Goal: Task Accomplishment & Management: Manage account settings

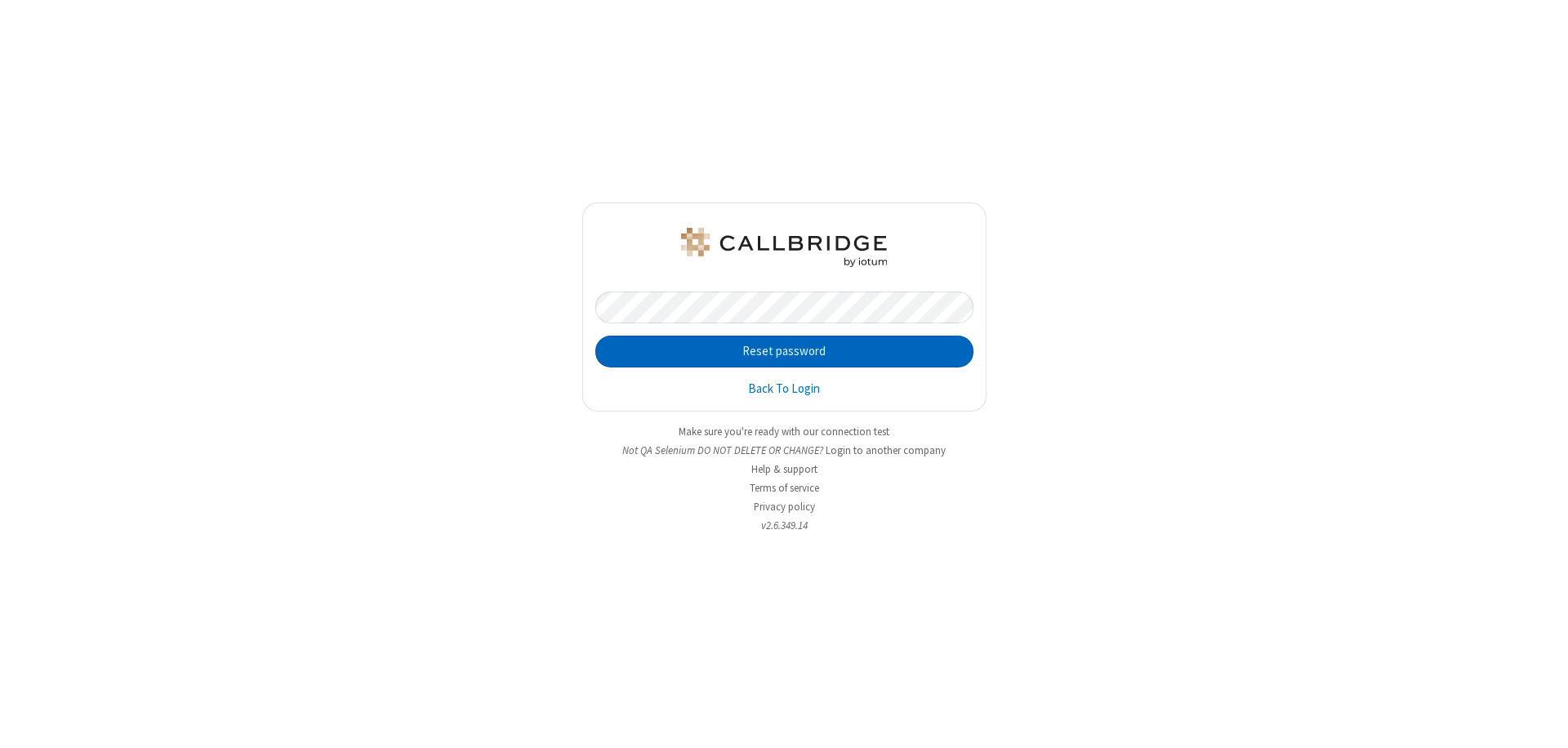
click at [784, 352] on button "Reset password" at bounding box center [784, 352] width 378 height 33
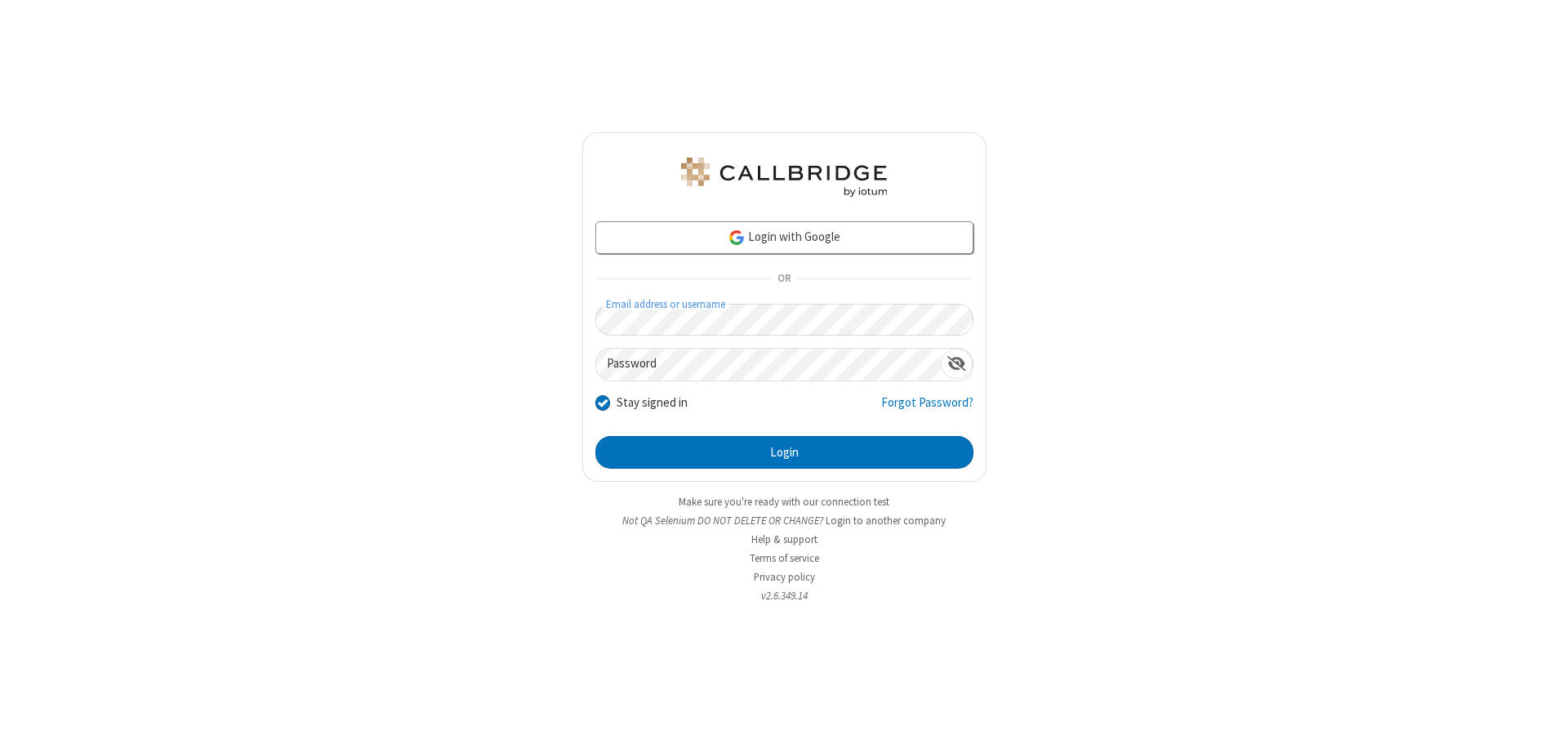
click at [602, 402] on input "Stay signed in" at bounding box center [603, 401] width 16 height 17
checkbox input "false"
click at [784, 453] on button "Login" at bounding box center [784, 452] width 378 height 33
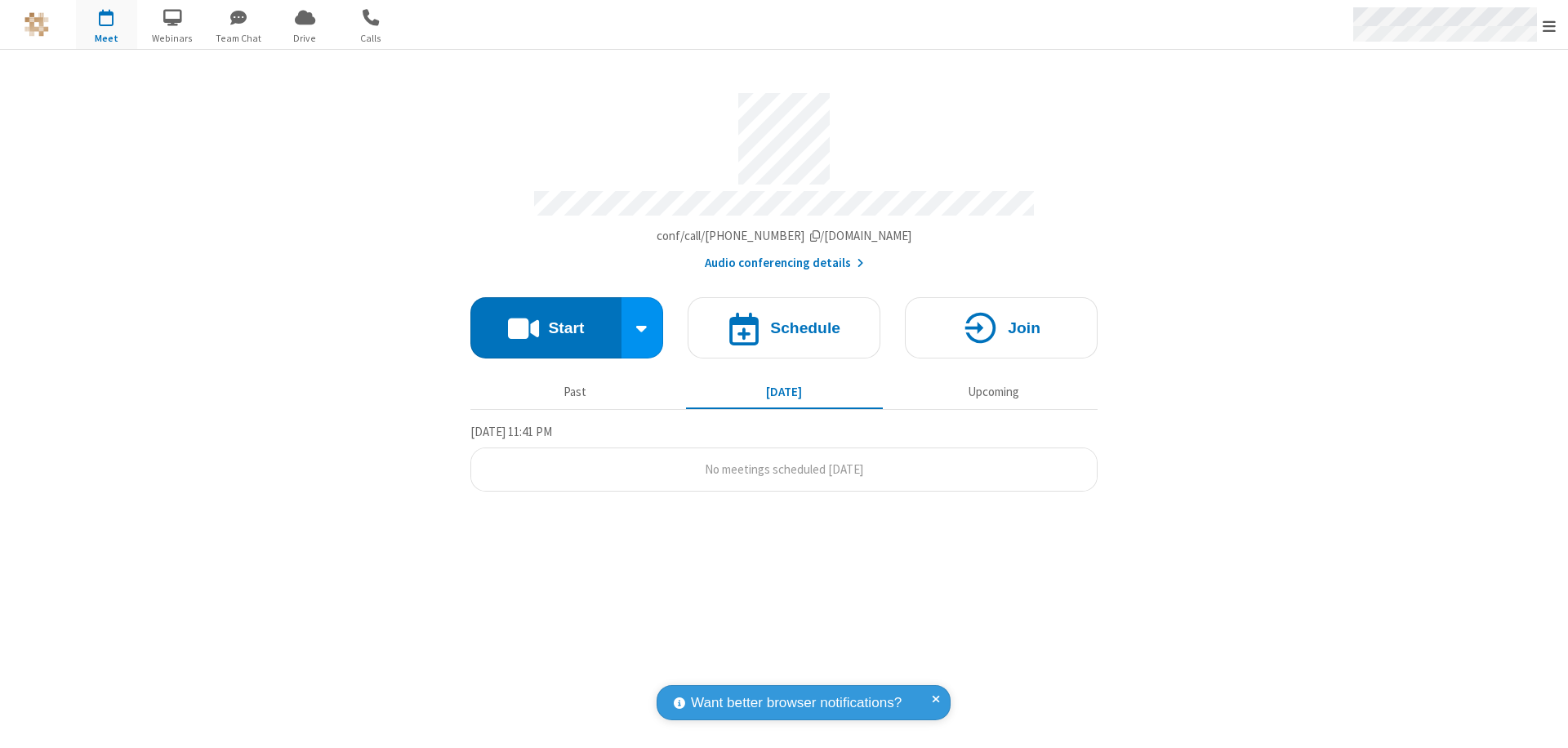
click at [1549, 25] on span "Open menu" at bounding box center [1548, 26] width 13 height 16
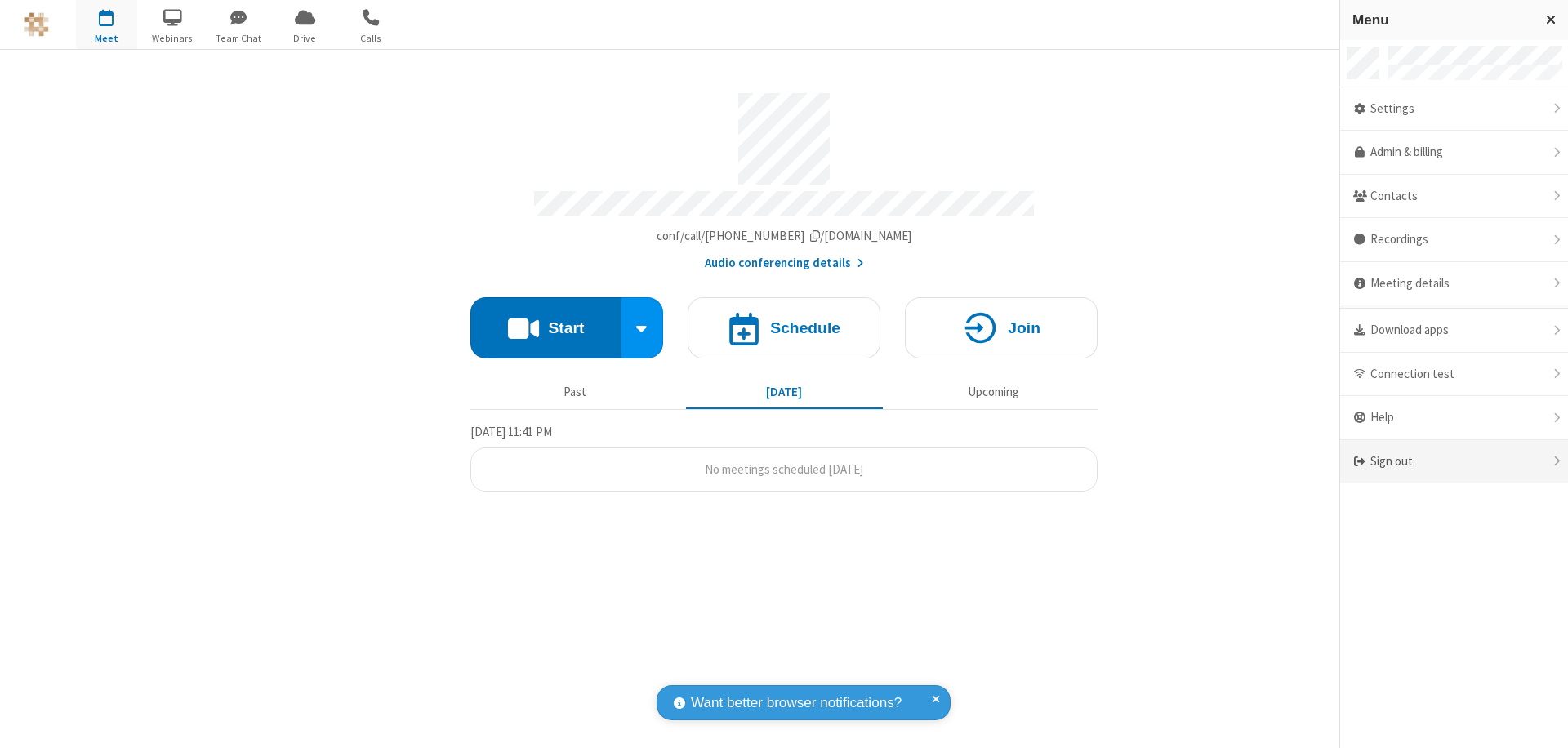
click at [1453, 462] on div "Sign out" at bounding box center [1454, 462] width 228 height 44
